Goal: Transaction & Acquisition: Purchase product/service

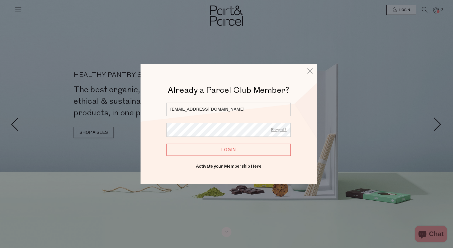
click at [220, 150] on input "Login" at bounding box center [228, 150] width 124 height 12
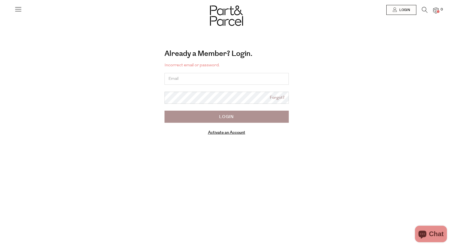
type input "lucypilkington@gmail.com"
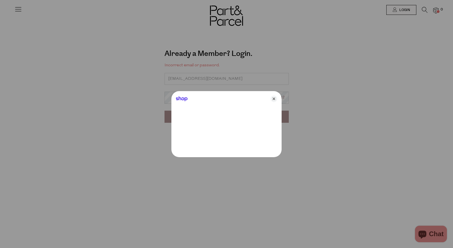
drag, startPoint x: 212, startPoint y: 91, endPoint x: 205, endPoint y: 98, distance: 9.6
click at [205, 98] on div "Shop" at bounding box center [226, 97] width 110 height 13
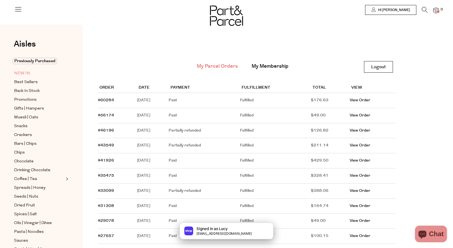
click at [25, 74] on span "NEW IN" at bounding box center [22, 73] width 16 height 7
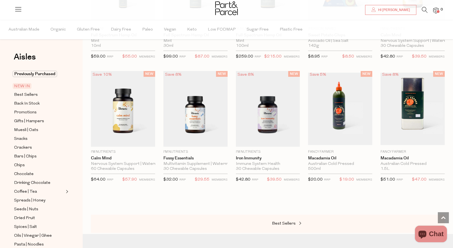
scroll to position [378, 0]
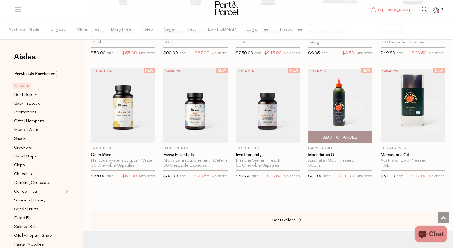
click at [326, 138] on span "Add To Parcel" at bounding box center [340, 138] width 34 height 6
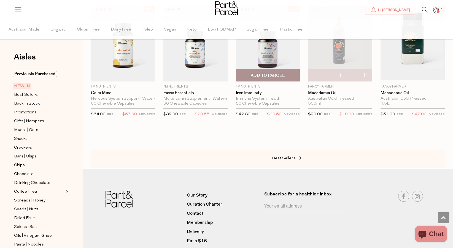
scroll to position [442, 0]
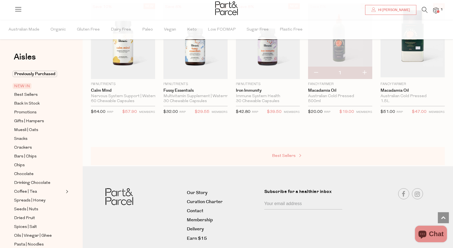
click at [282, 156] on span "Best Sellers" at bounding box center [284, 156] width 24 height 4
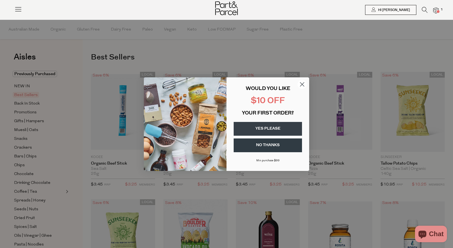
click at [278, 128] on button "YES PLEASE" at bounding box center [268, 129] width 68 height 14
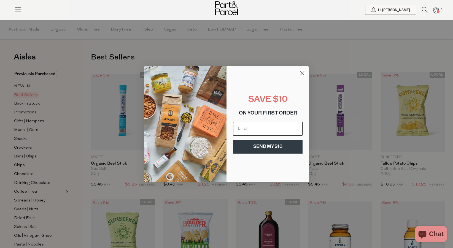
type input "lucypilkington@gmail.com"
click at [275, 144] on button "SEND MY $10" at bounding box center [267, 147] width 69 height 14
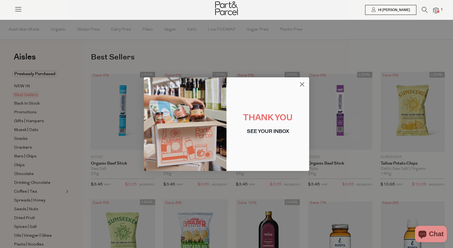
click at [302, 86] on circle "Close dialog" at bounding box center [301, 84] width 9 height 9
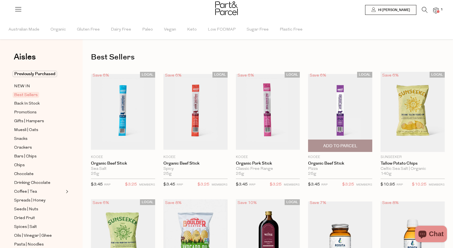
click at [331, 145] on span "Add To Parcel" at bounding box center [340, 146] width 34 height 6
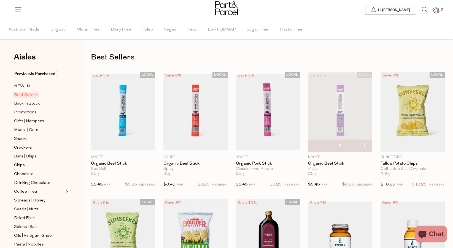
click at [365, 144] on button "button" at bounding box center [364, 146] width 16 height 12
type input "2"
click at [140, 146] on span "Add To Parcel" at bounding box center [123, 146] width 61 height 12
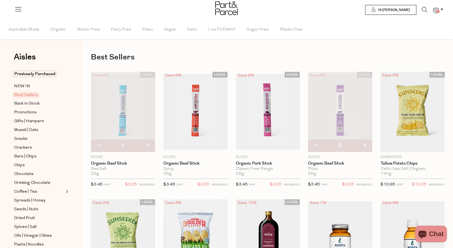
click at [147, 146] on button "button" at bounding box center [147, 146] width 16 height 12
type input "2"
click at [198, 150] on span "Add To Parcel" at bounding box center [195, 146] width 61 height 12
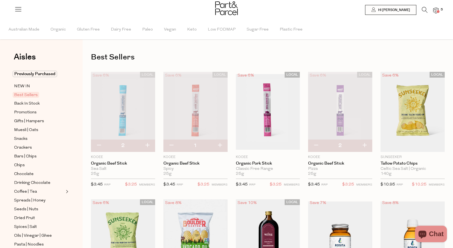
click at [219, 146] on button "button" at bounding box center [220, 146] width 16 height 12
type input "2"
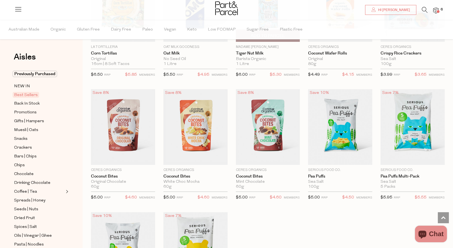
scroll to position [855, 0]
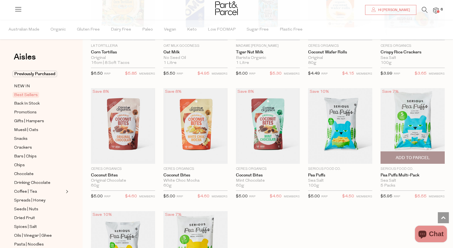
click at [402, 157] on span "Add To Parcel" at bounding box center [413, 158] width 34 height 6
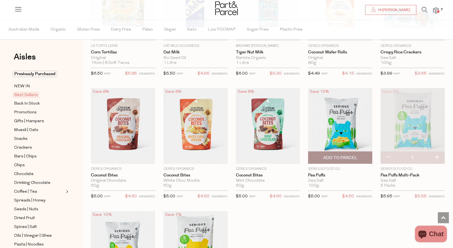
click at [353, 157] on span "Add To Parcel" at bounding box center [340, 158] width 34 height 6
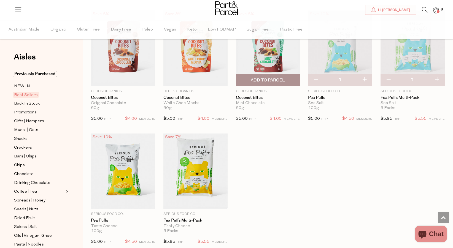
scroll to position [940, 0]
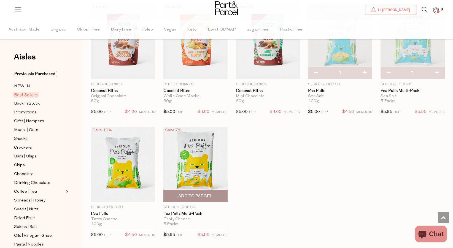
click at [203, 196] on span "Add To Parcel" at bounding box center [195, 196] width 34 height 6
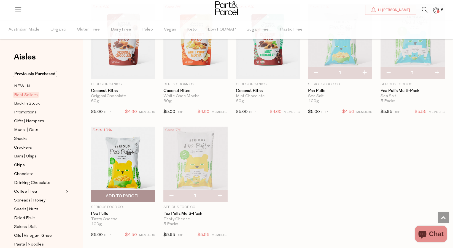
drag, startPoint x: 137, startPoint y: 196, endPoint x: 140, endPoint y: 196, distance: 3.0
click at [137, 196] on span "Add To Parcel" at bounding box center [123, 196] width 34 height 6
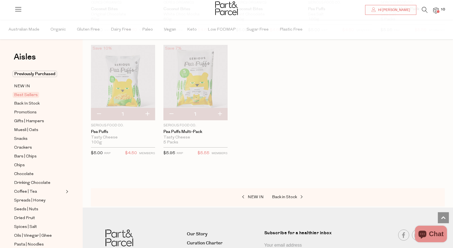
scroll to position [1025, 0]
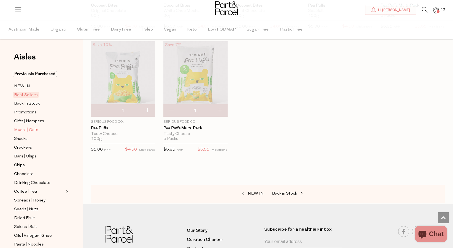
click at [26, 129] on span "Muesli | Oats" at bounding box center [26, 130] width 24 height 7
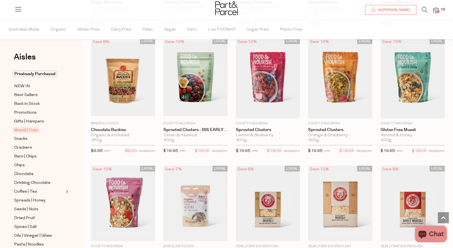
scroll to position [534, 0]
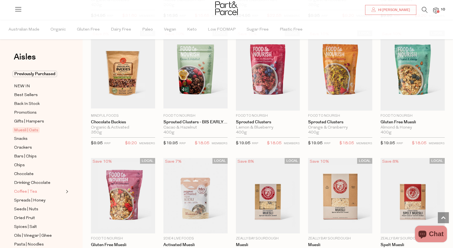
click at [24, 193] on span "Coffee | Tea" at bounding box center [25, 192] width 23 height 7
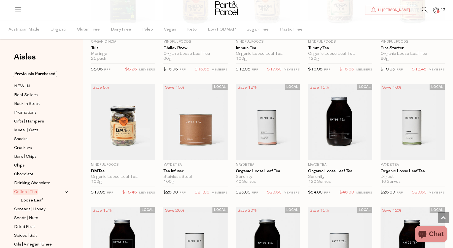
scroll to position [860, 0]
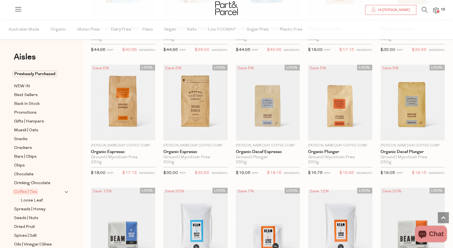
scroll to position [1870, 0]
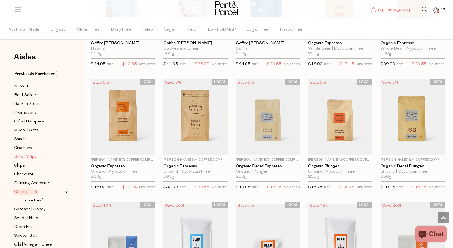
click at [25, 158] on span "Bars | Chips" at bounding box center [25, 157] width 23 height 7
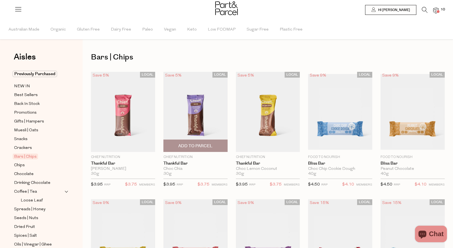
click at [196, 147] on span "Add To Parcel" at bounding box center [195, 146] width 34 height 6
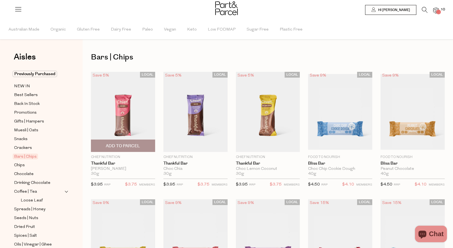
click at [127, 146] on span "Add To Parcel" at bounding box center [123, 146] width 34 height 6
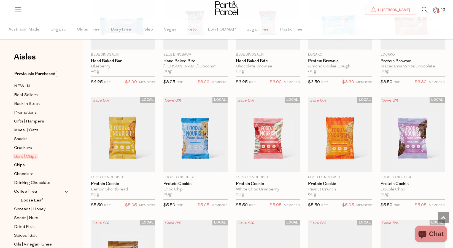
scroll to position [718, 0]
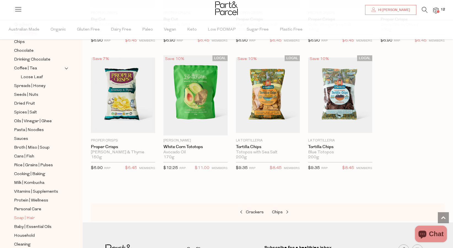
scroll to position [135, 0]
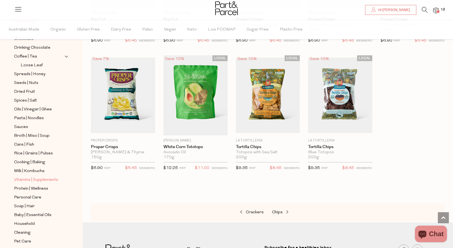
click at [42, 179] on span "Vitamins | Supplements" at bounding box center [36, 180] width 44 height 7
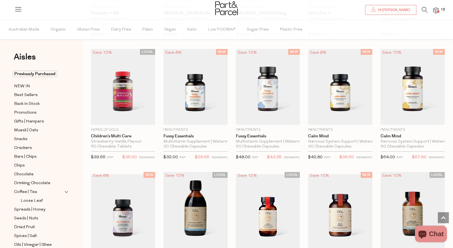
scroll to position [792, 0]
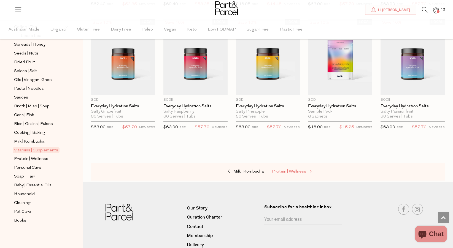
scroll to position [1535, 0]
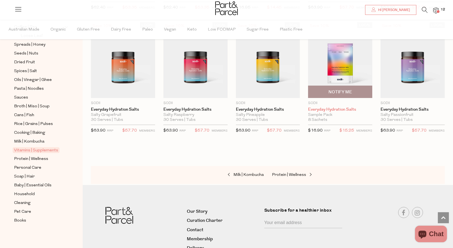
click at [350, 107] on link "Everyday Hydration Salts" at bounding box center [340, 109] width 64 height 5
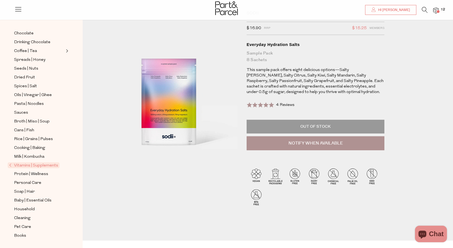
scroll to position [36, 0]
